Goal: Find specific page/section

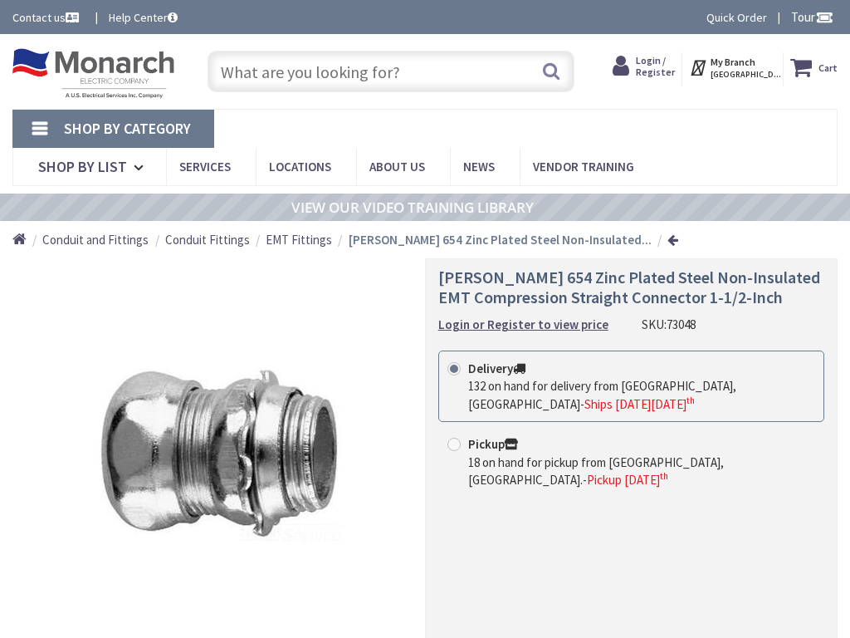
type input "Gough St &, Golden Gate Ave, San Francisco, CA 94102, USA"
